Goal: Navigation & Orientation: Find specific page/section

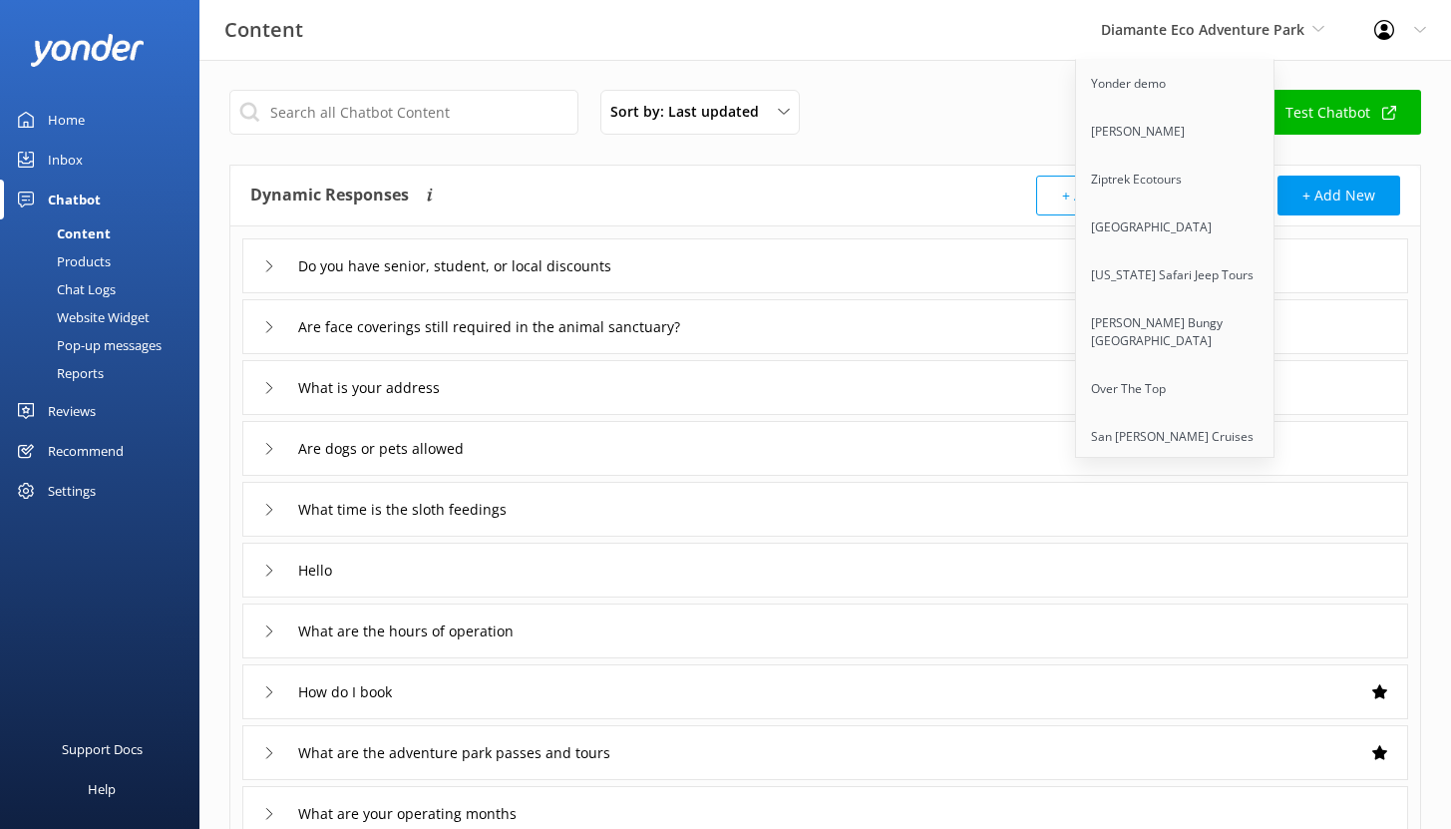
scroll to position [420, 0]
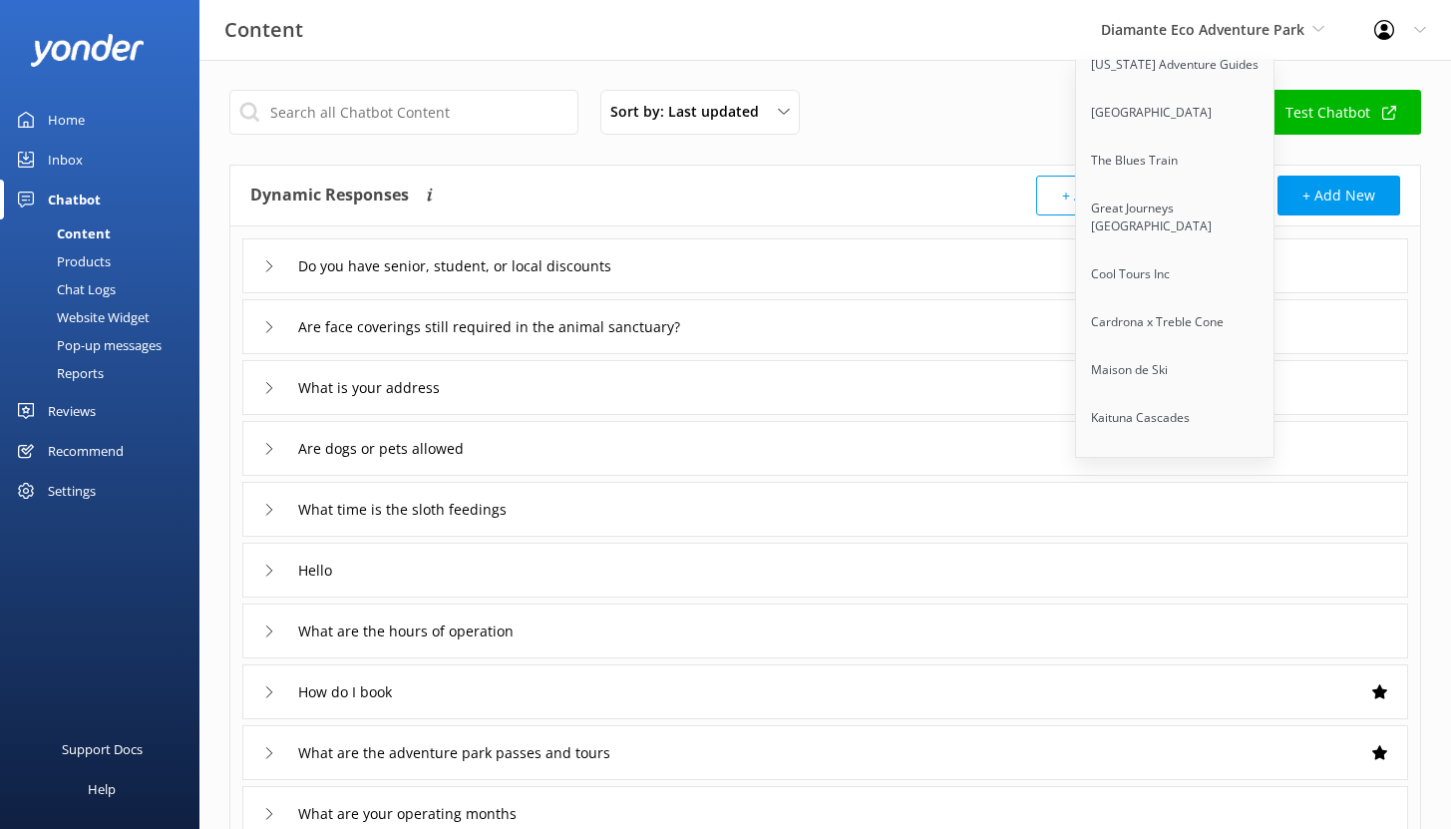
click at [987, 29] on div "Content Diamante Eco Adventure Park Yonder demo Yonder Zipline Ziptrek Ecotours…" at bounding box center [725, 30] width 1451 height 60
click at [985, 93] on div "Sort by: Last updated Title (A-Z) Last updated Upload CSV Test Chatbot" at bounding box center [825, 118] width 1192 height 57
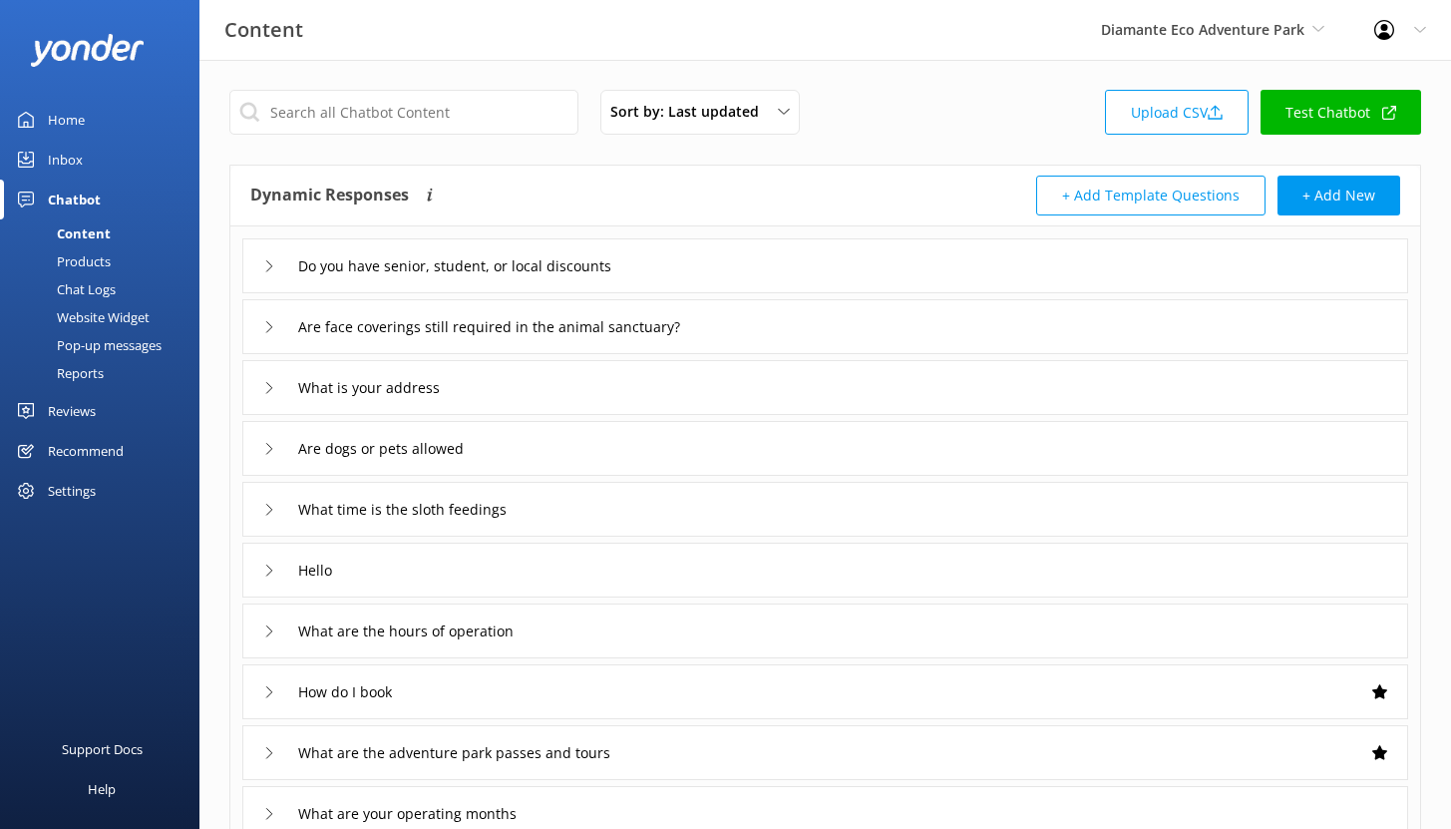
click at [90, 365] on div "Reports" at bounding box center [58, 373] width 92 height 28
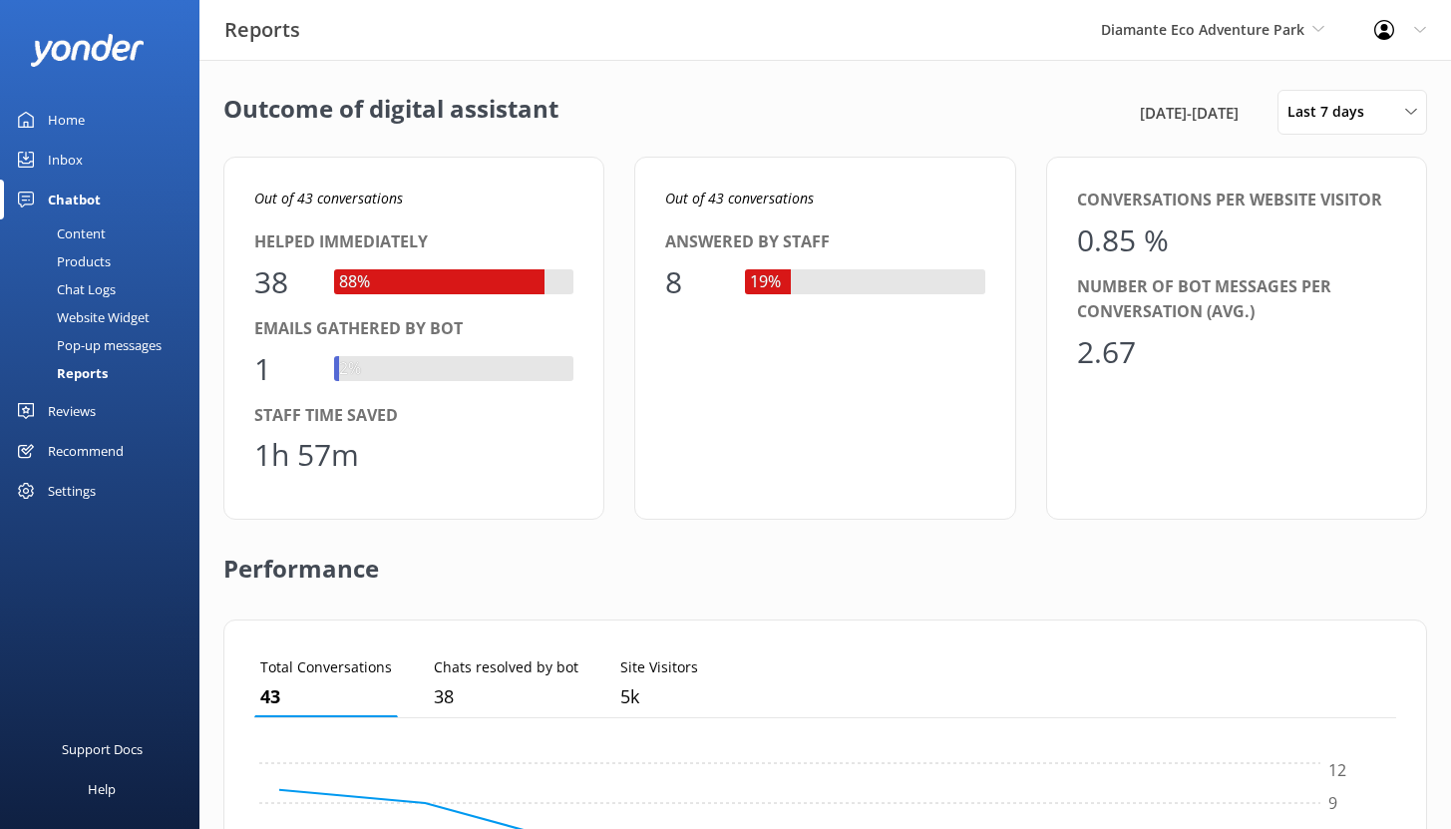
click at [1273, 43] on div "Diamante Eco Adventure Park Yonder demo Yonder Zipline Ziptrek Ecotours Sedona …" at bounding box center [1212, 30] width 273 height 60
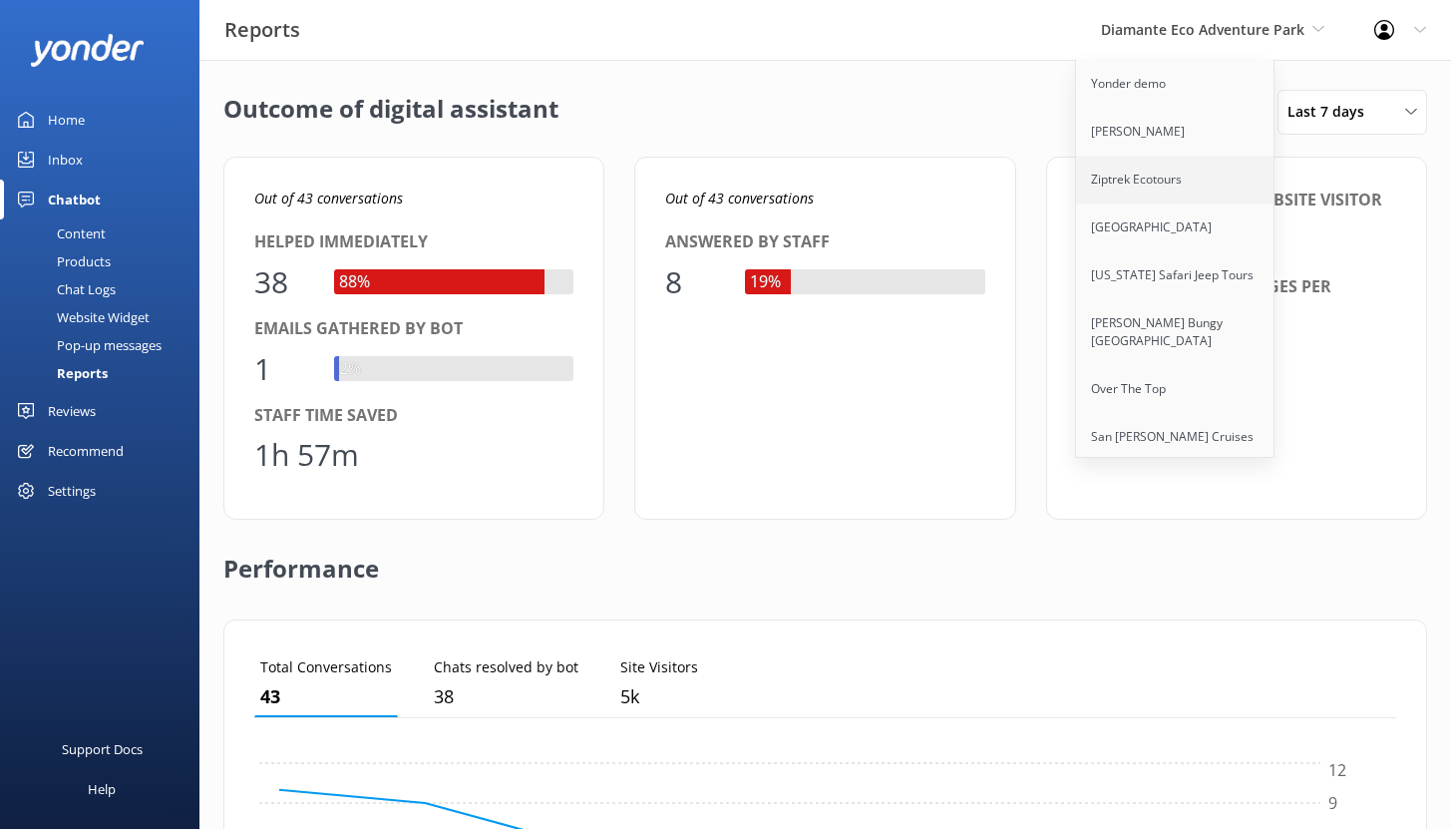
click at [1148, 174] on link "Ziptrek Ecotours" at bounding box center [1175, 180] width 199 height 48
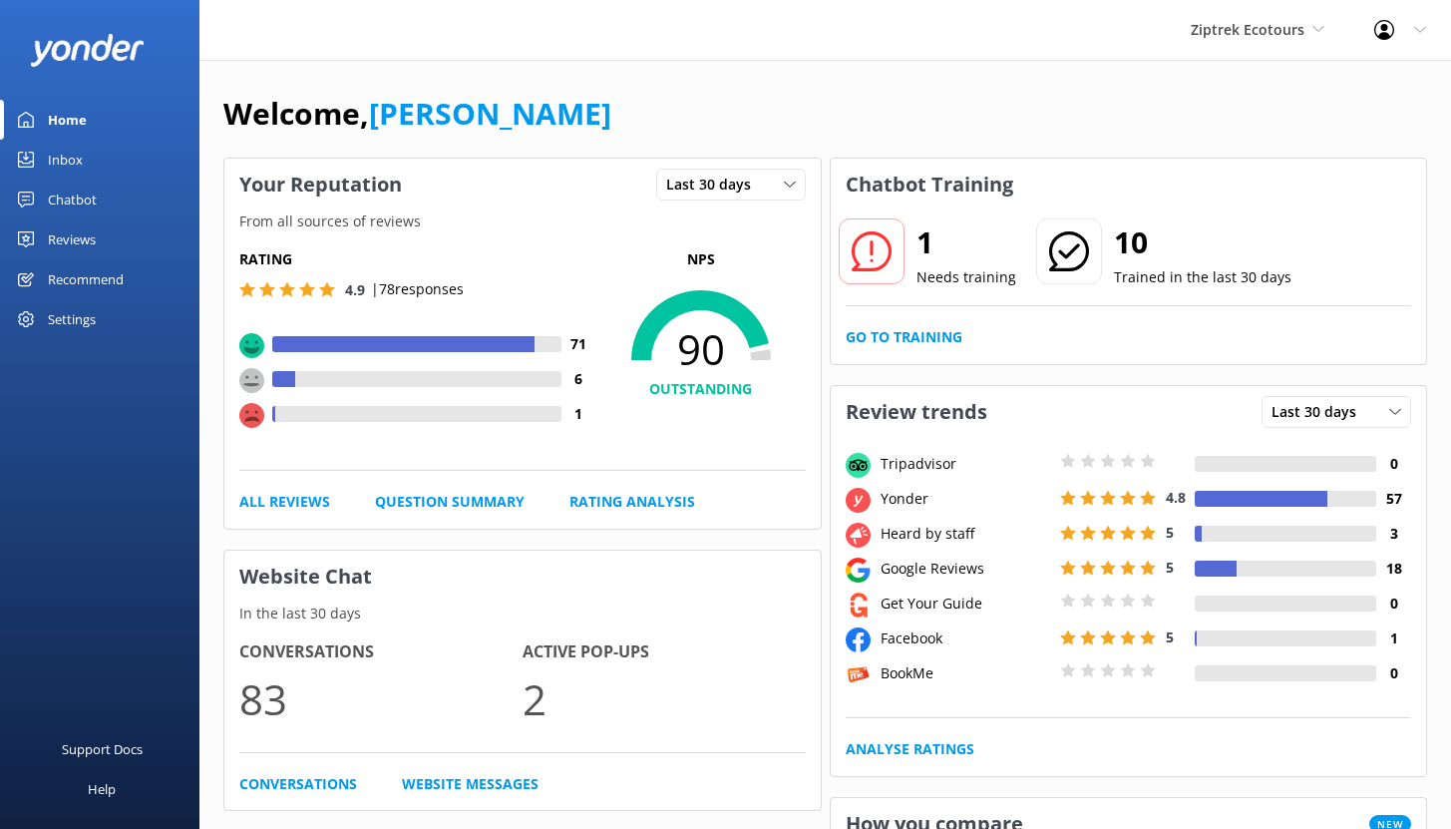
click at [51, 192] on div "Chatbot" at bounding box center [72, 200] width 49 height 40
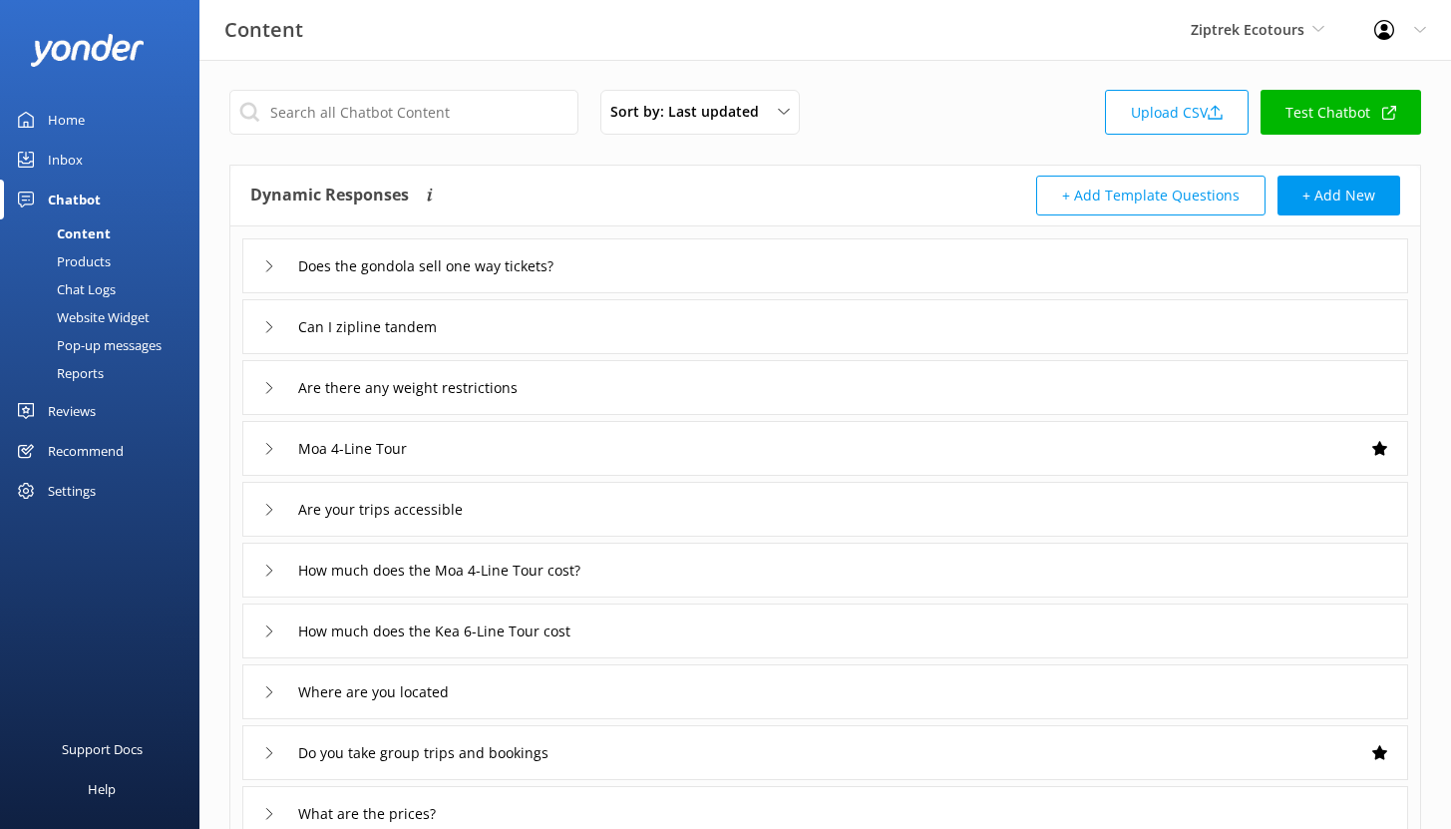
click at [67, 411] on div "Reviews" at bounding box center [72, 411] width 48 height 40
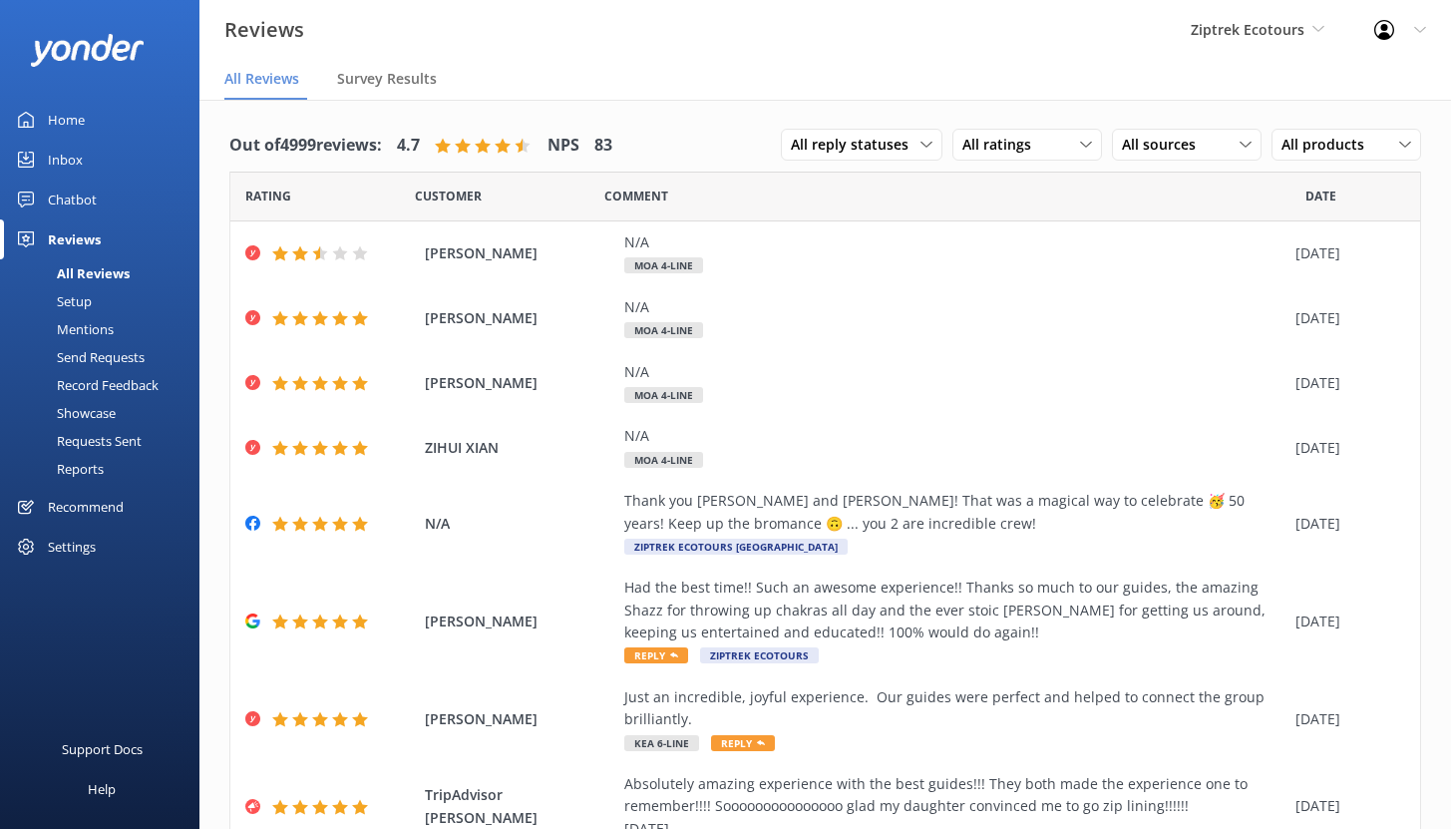
click at [76, 197] on div "Chatbot" at bounding box center [72, 200] width 49 height 40
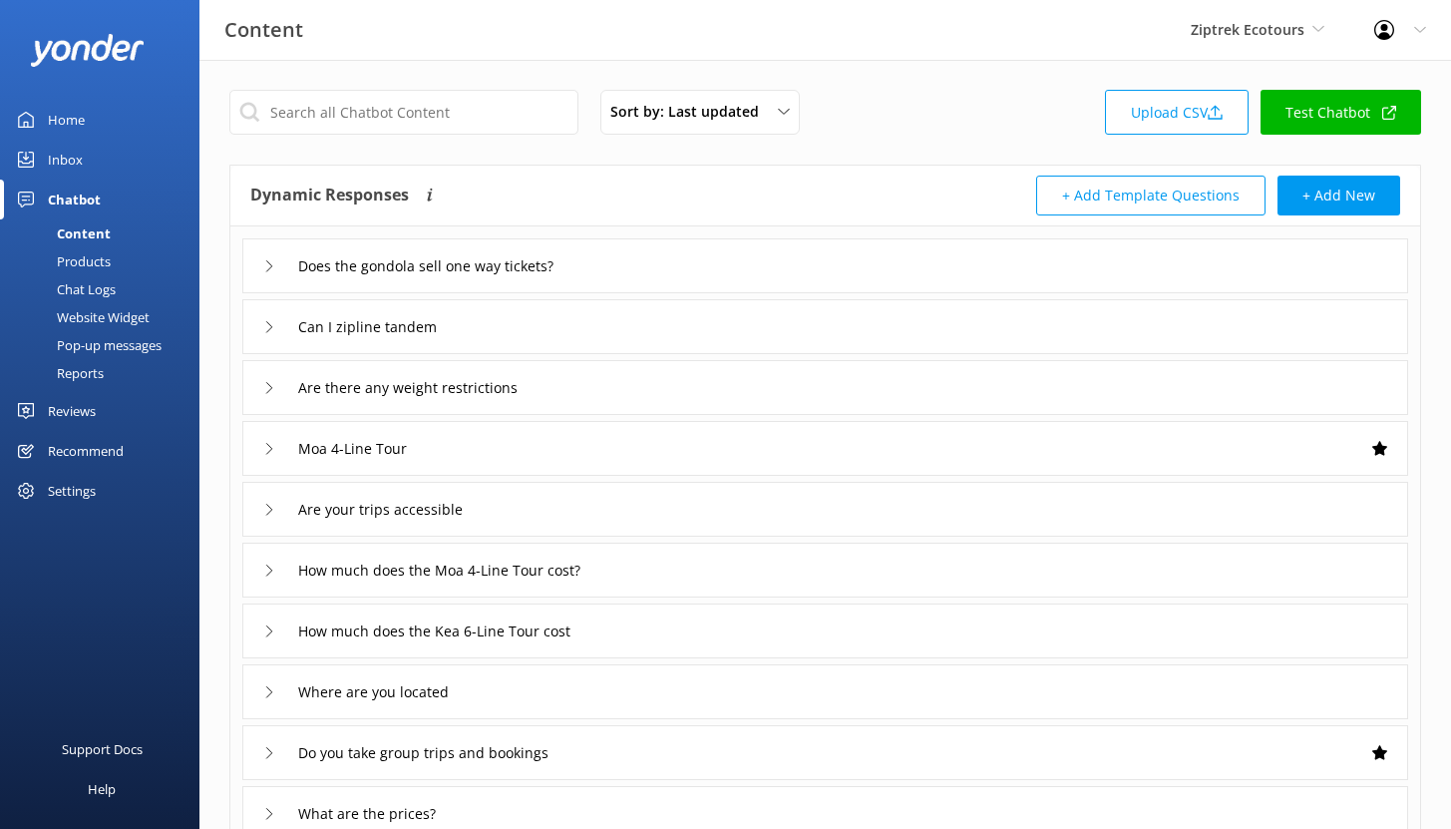
click at [65, 115] on div "Home" at bounding box center [66, 120] width 37 height 40
